Goal: Contribute content

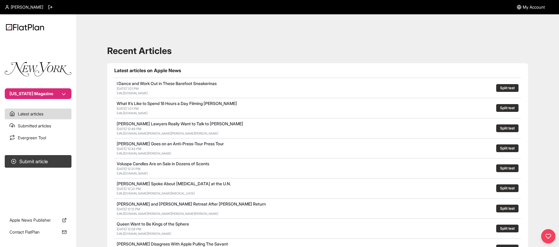
scroll to position [230, 0]
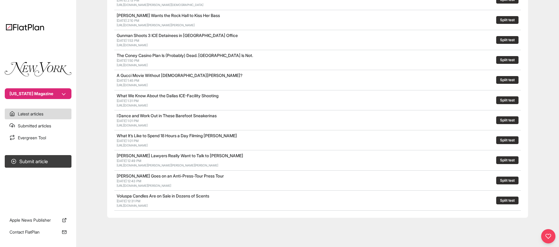
scroll to position [277, 0]
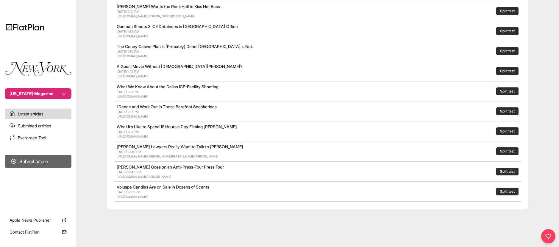
click at [30, 163] on button "Submit article" at bounding box center [38, 161] width 67 height 13
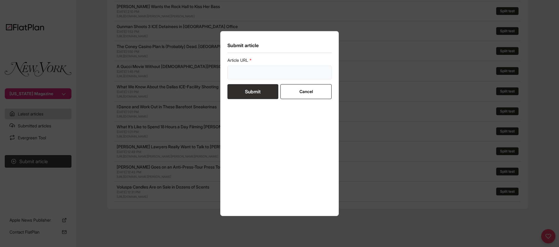
drag, startPoint x: 271, startPoint y: 72, endPoint x: 265, endPoint y: 78, distance: 9.1
click at [271, 72] on input "url" at bounding box center [280, 73] width 104 height 14
paste input "[URL][DOMAIN_NAME]"
type input "[URL][DOMAIN_NAME]"
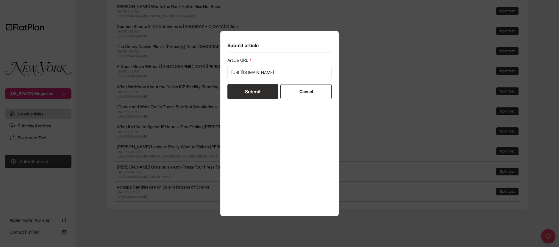
scroll to position [0, 0]
click at [253, 91] on button "Submit" at bounding box center [253, 91] width 51 height 15
